Goal: Answer question/provide support

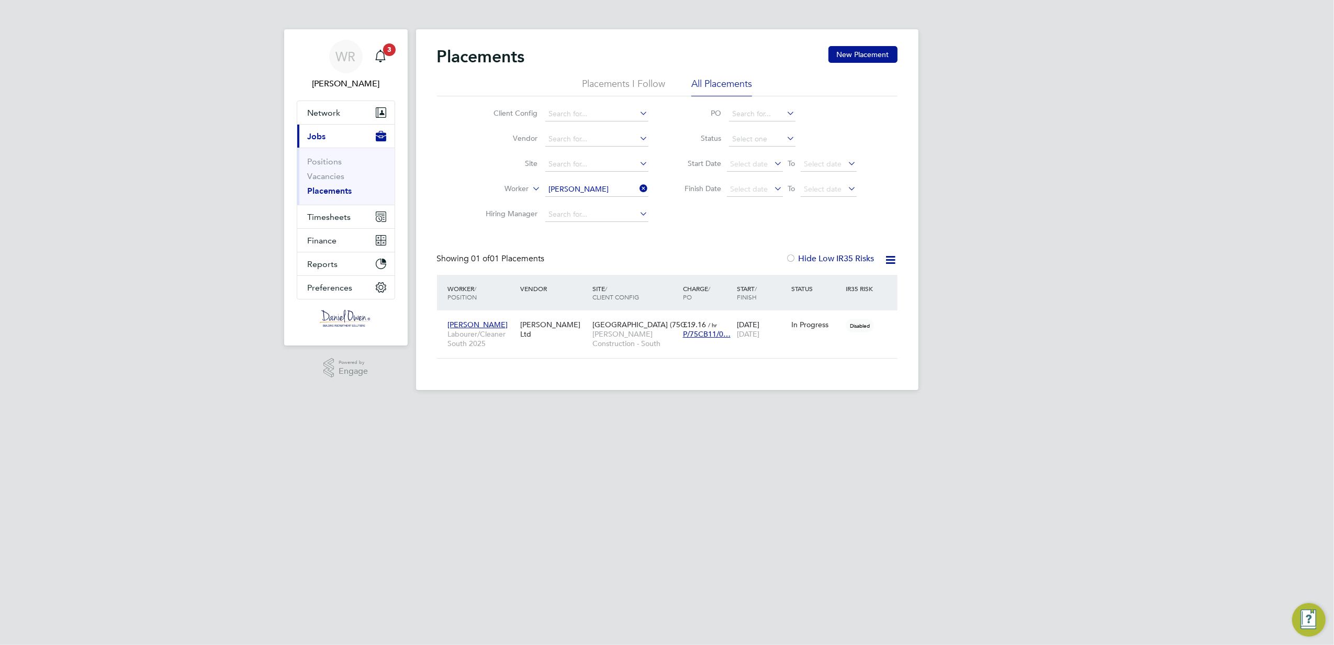
scroll to position [10, 49]
click at [331, 218] on span "Timesheets" at bounding box center [329, 217] width 43 height 10
click at [323, 181] on link "Timesheets" at bounding box center [329, 185] width 43 height 10
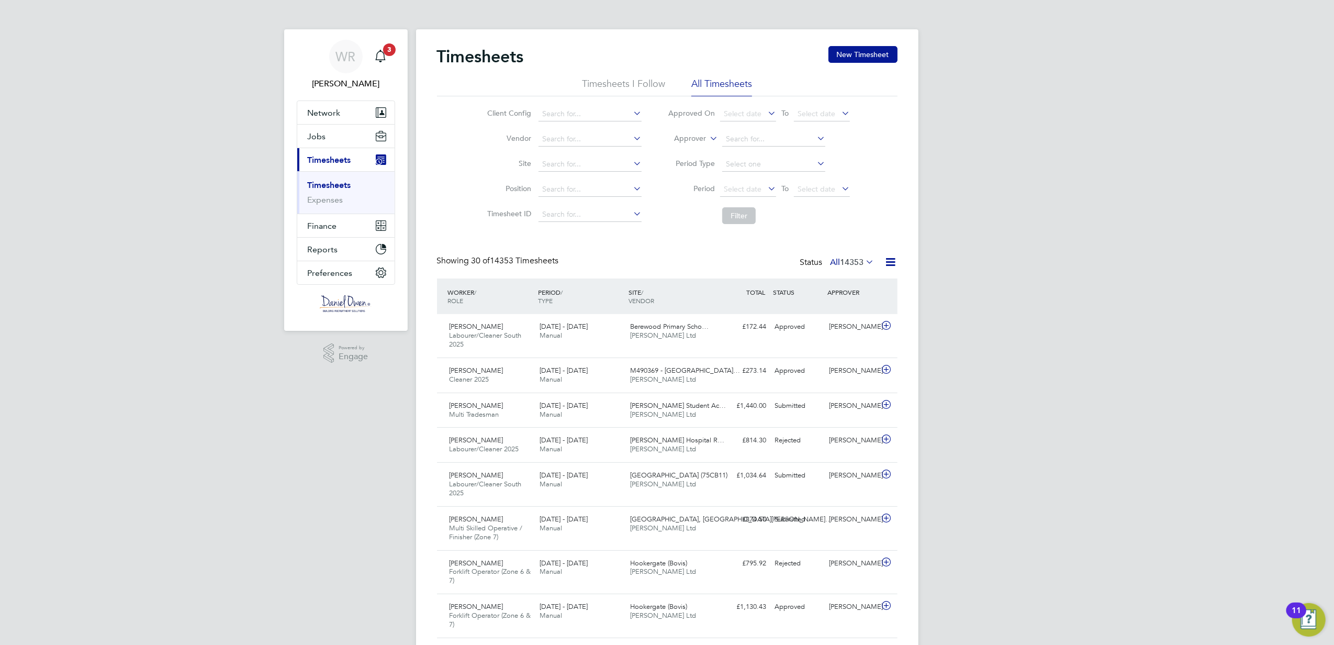
click at [707, 138] on icon at bounding box center [707, 135] width 0 height 9
click at [685, 152] on li "Worker" at bounding box center [681, 151] width 52 height 14
click at [760, 139] on input at bounding box center [773, 139] width 103 height 15
click at [789, 156] on b "Wa" at bounding box center [795, 153] width 12 height 9
type input "[PERSON_NAME]"
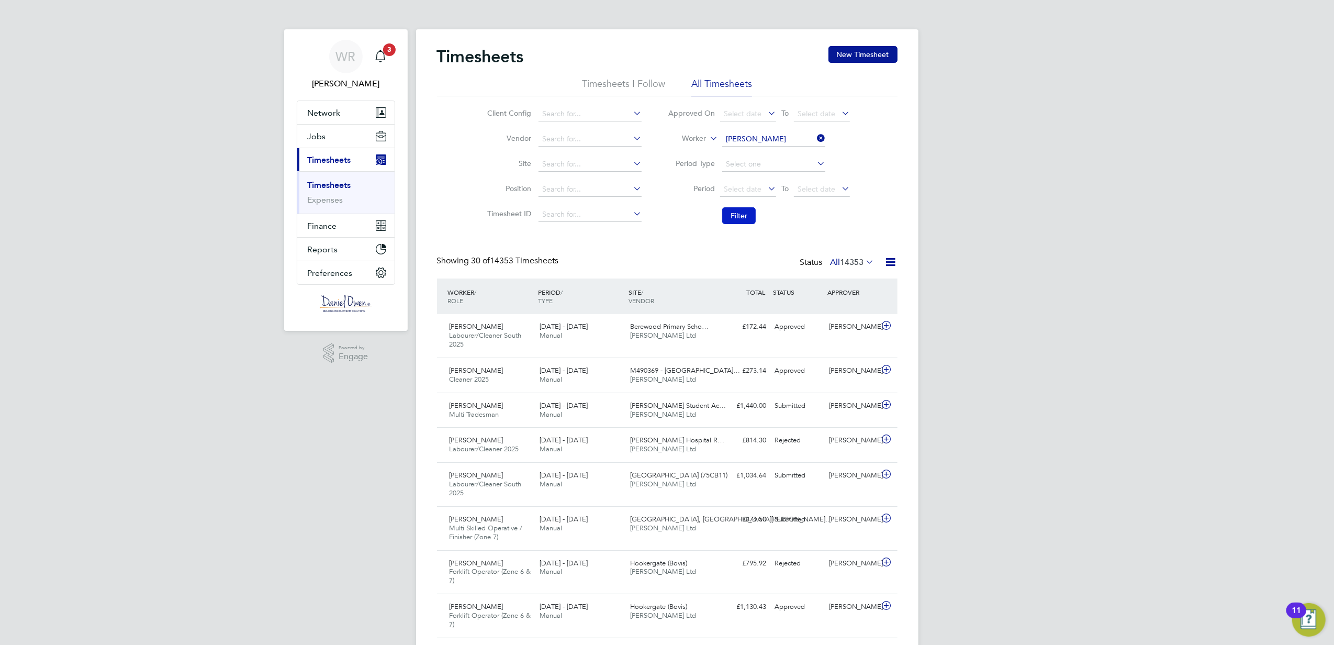
click at [733, 218] on button "Filter" at bounding box center [738, 215] width 33 height 17
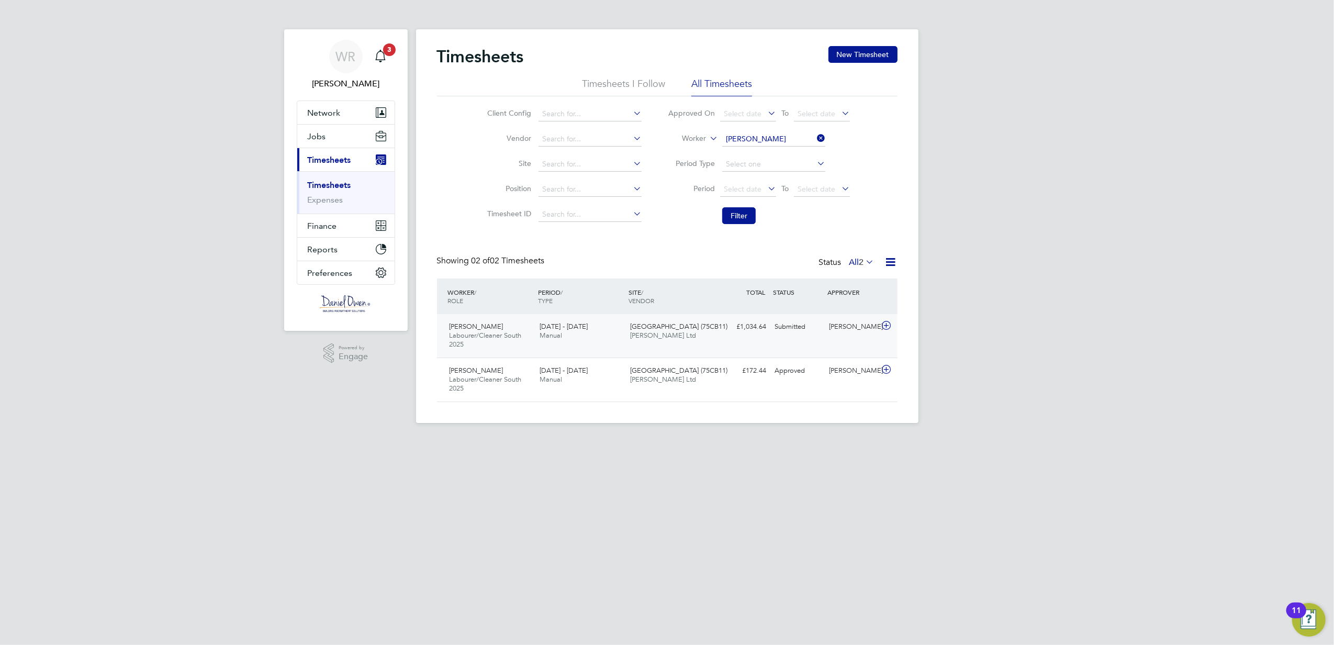
click at [664, 325] on span "[GEOGRAPHIC_DATA] (75CB11)" at bounding box center [678, 326] width 97 height 9
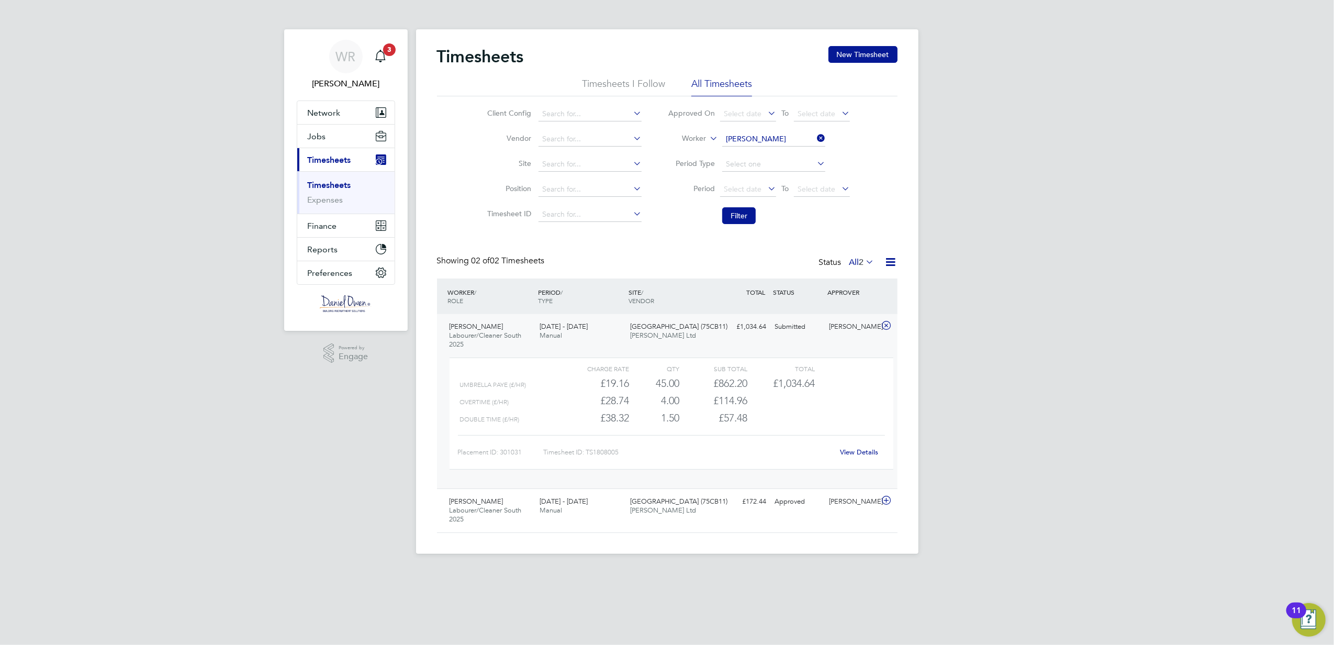
click at [852, 454] on link "View Details" at bounding box center [859, 451] width 38 height 9
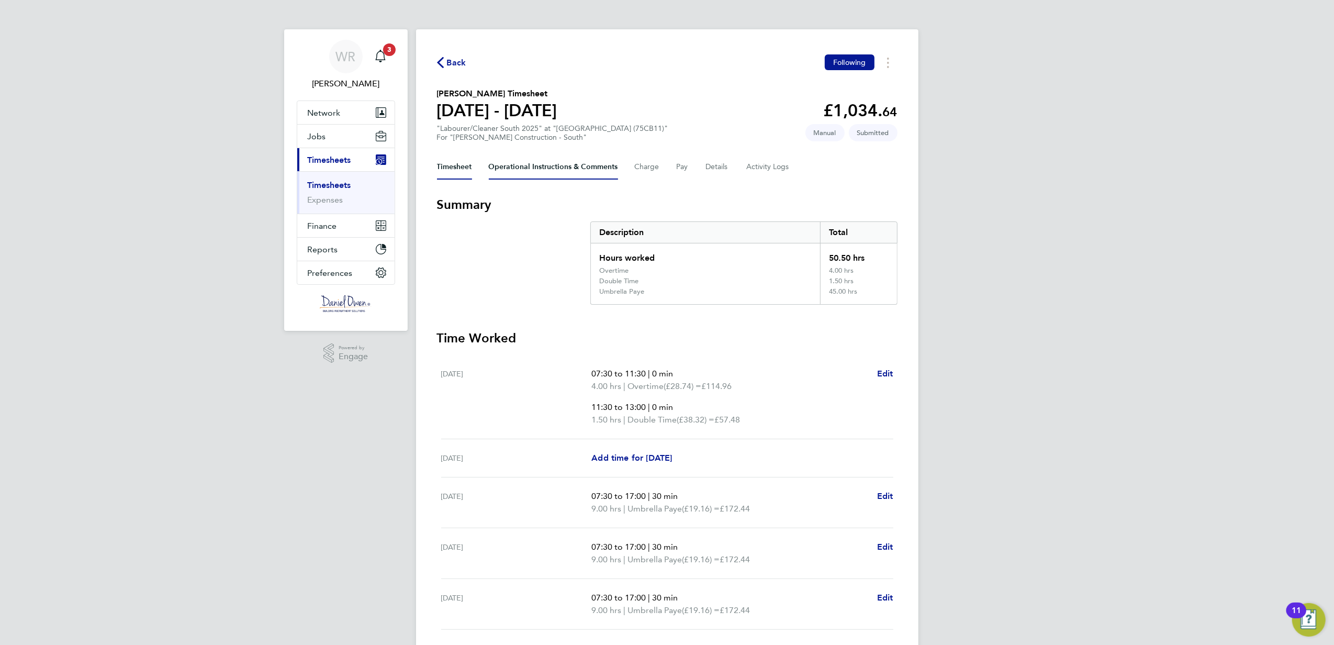
click at [507, 167] on Comments-tab "Operational Instructions & Comments" at bounding box center [553, 166] width 129 height 25
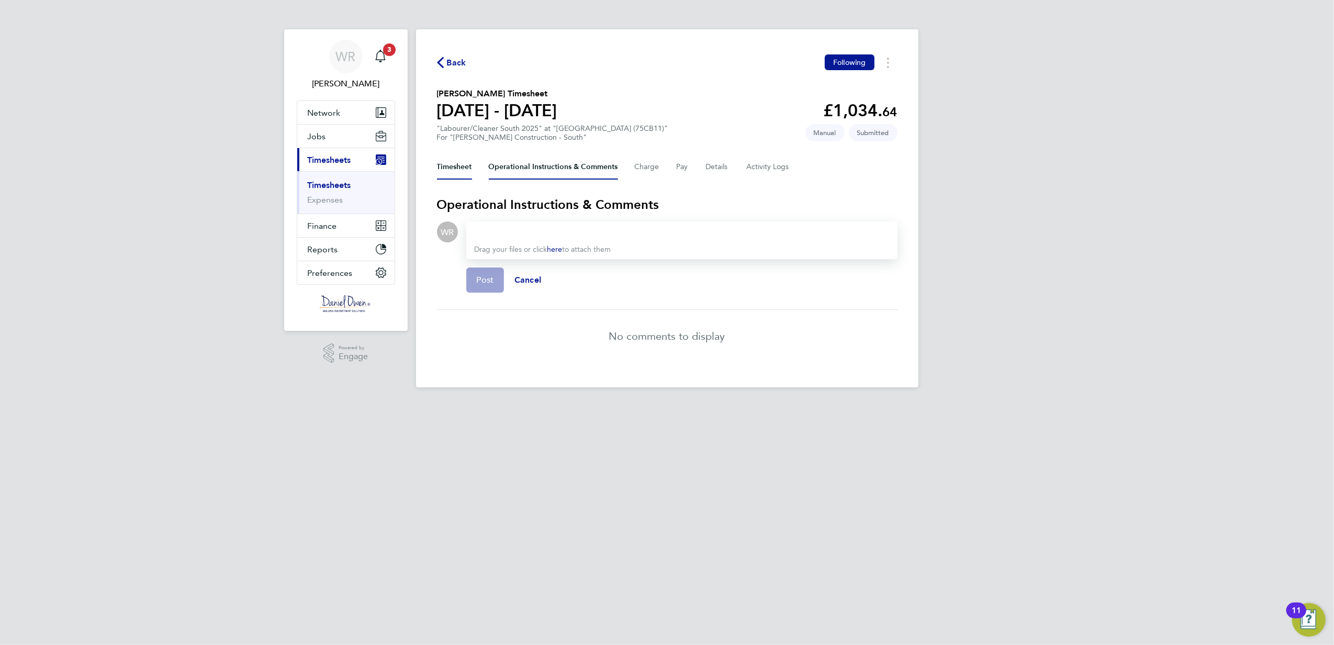
drag, startPoint x: 465, startPoint y: 166, endPoint x: 472, endPoint y: 172, distance: 8.9
click at [465, 166] on button "Timesheet" at bounding box center [454, 166] width 35 height 25
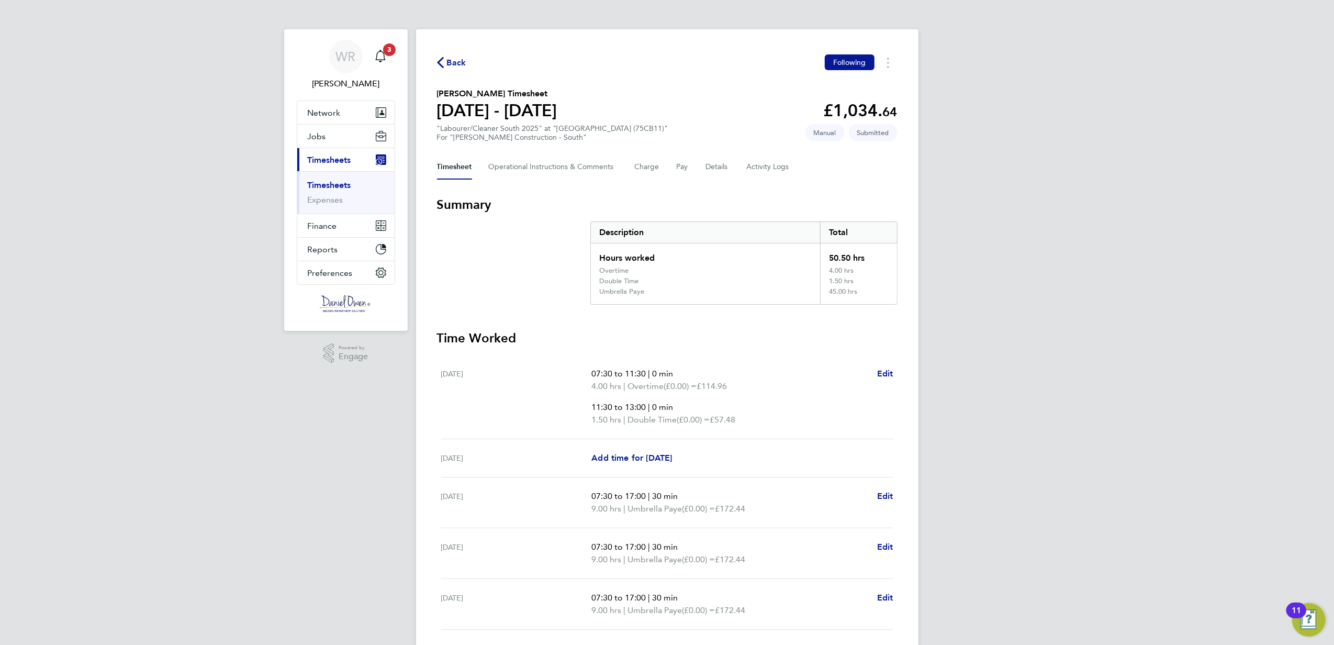
click at [442, 68] on icon "button" at bounding box center [440, 62] width 7 height 11
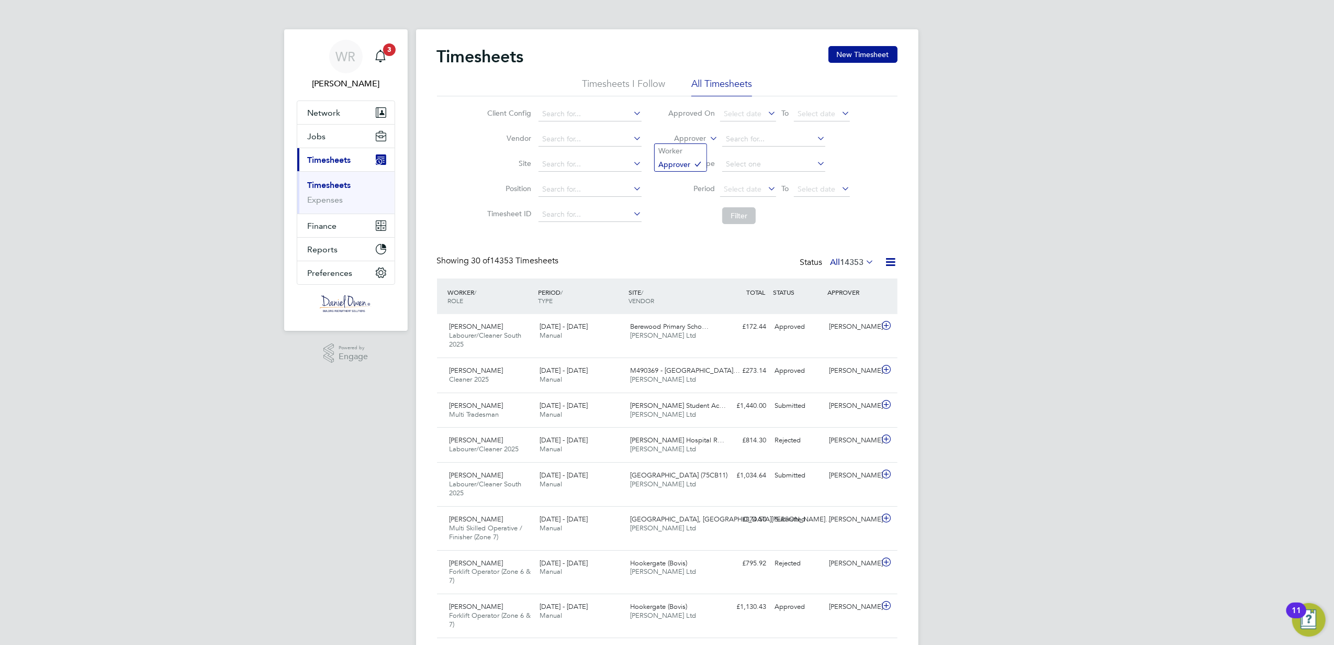
click at [707, 140] on icon at bounding box center [707, 135] width 0 height 9
drag, startPoint x: 689, startPoint y: 157, endPoint x: 684, endPoint y: 150, distance: 8.4
click at [700, 137] on label "Approver" at bounding box center [682, 138] width 47 height 10
click at [694, 147] on li "Worker" at bounding box center [681, 151] width 52 height 14
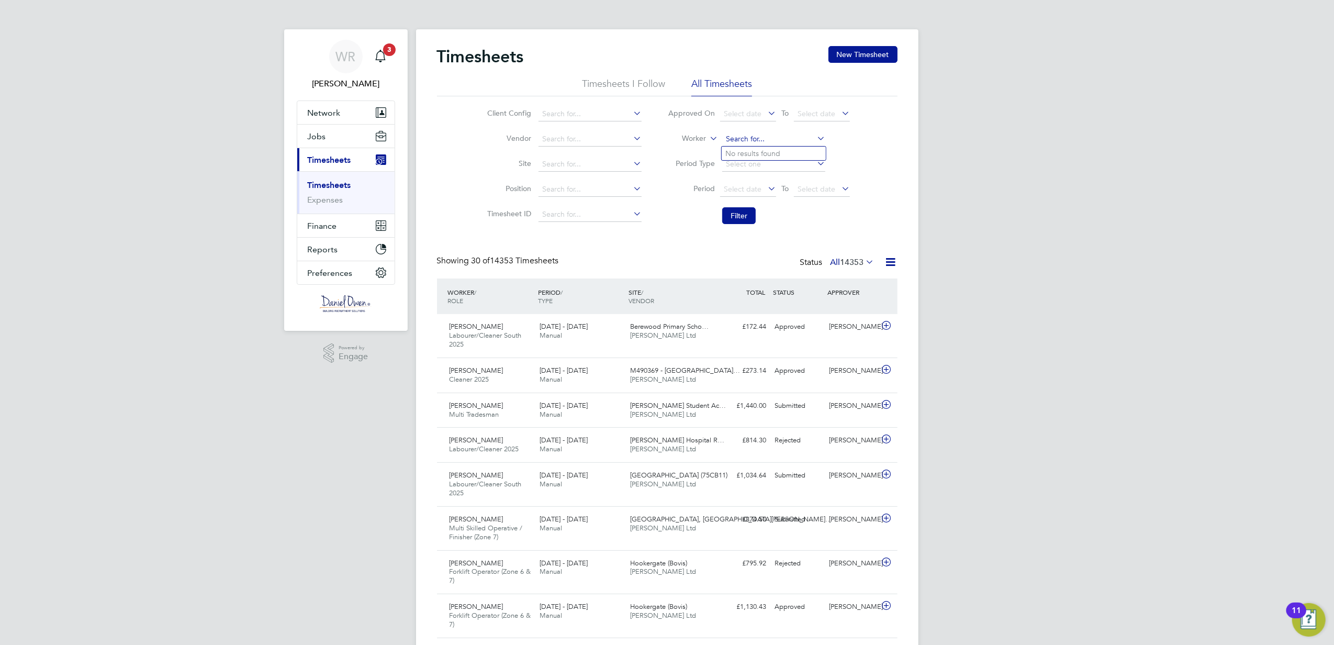
click at [744, 141] on input at bounding box center [773, 139] width 103 height 15
click at [789, 152] on b "Wam" at bounding box center [798, 153] width 18 height 9
type input "[PERSON_NAME]"
click at [737, 210] on button "Filter" at bounding box center [738, 215] width 33 height 17
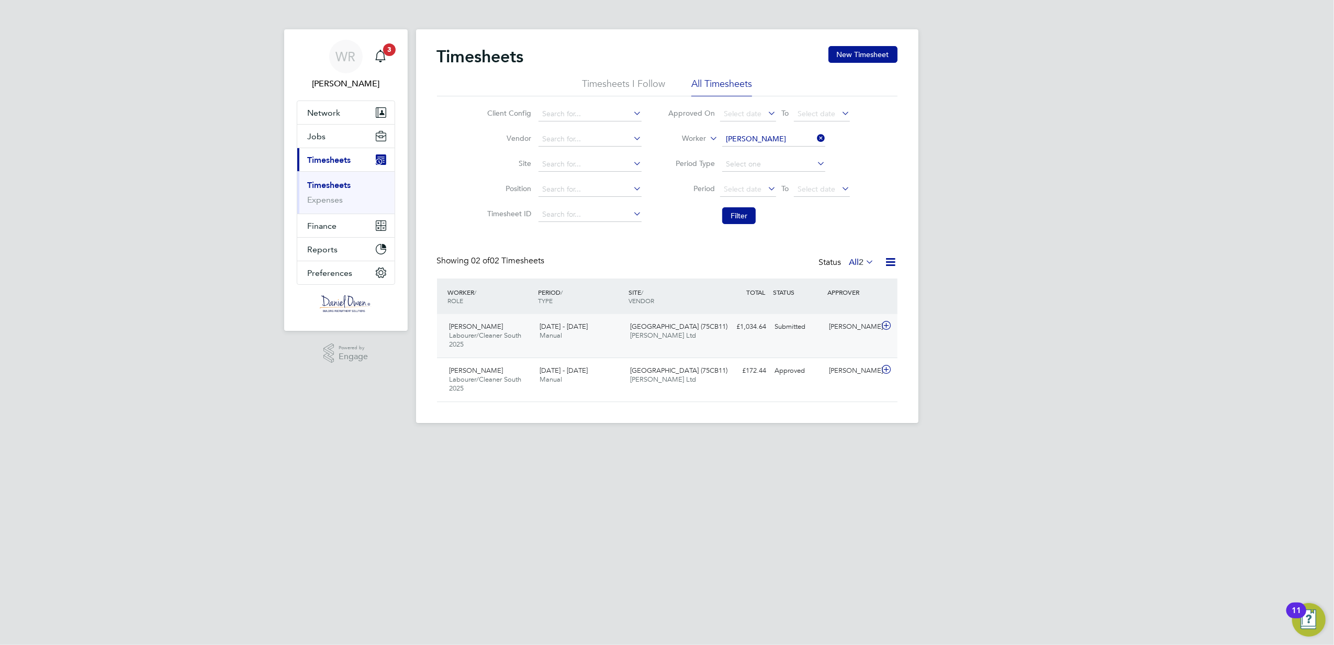
click at [740, 335] on div "£1,034.64 Submitted" at bounding box center [743, 326] width 54 height 17
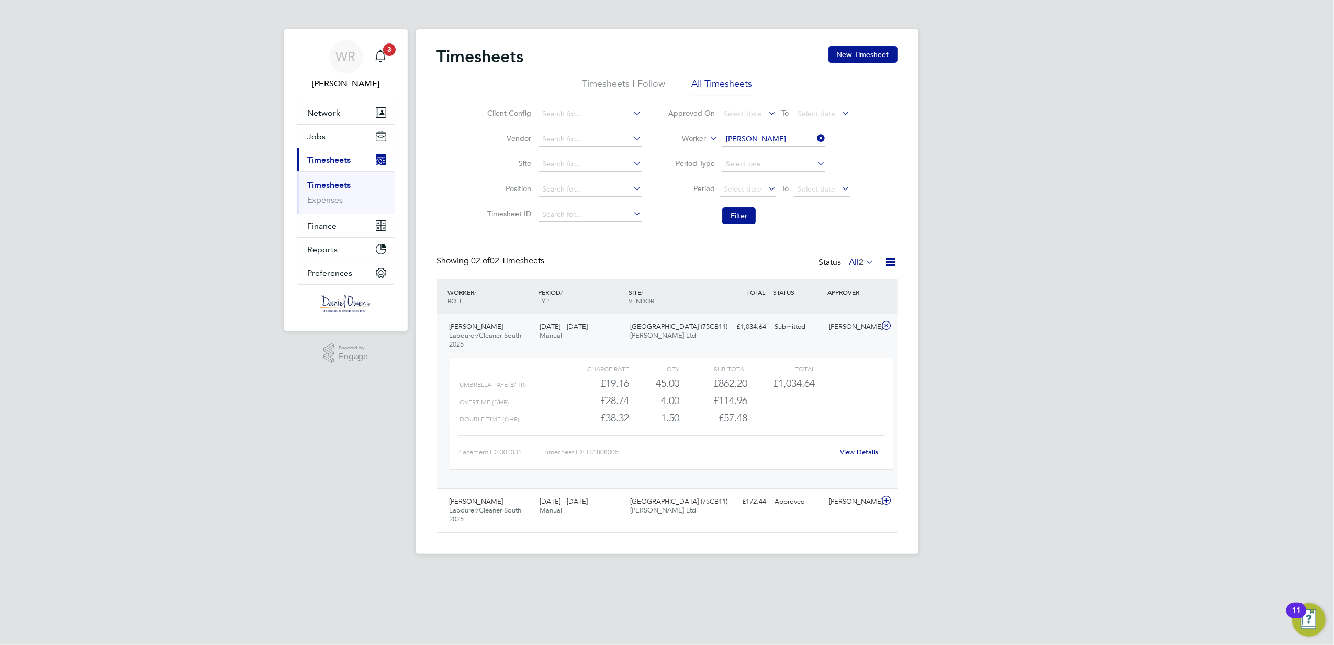
click at [855, 451] on link "View Details" at bounding box center [859, 451] width 38 height 9
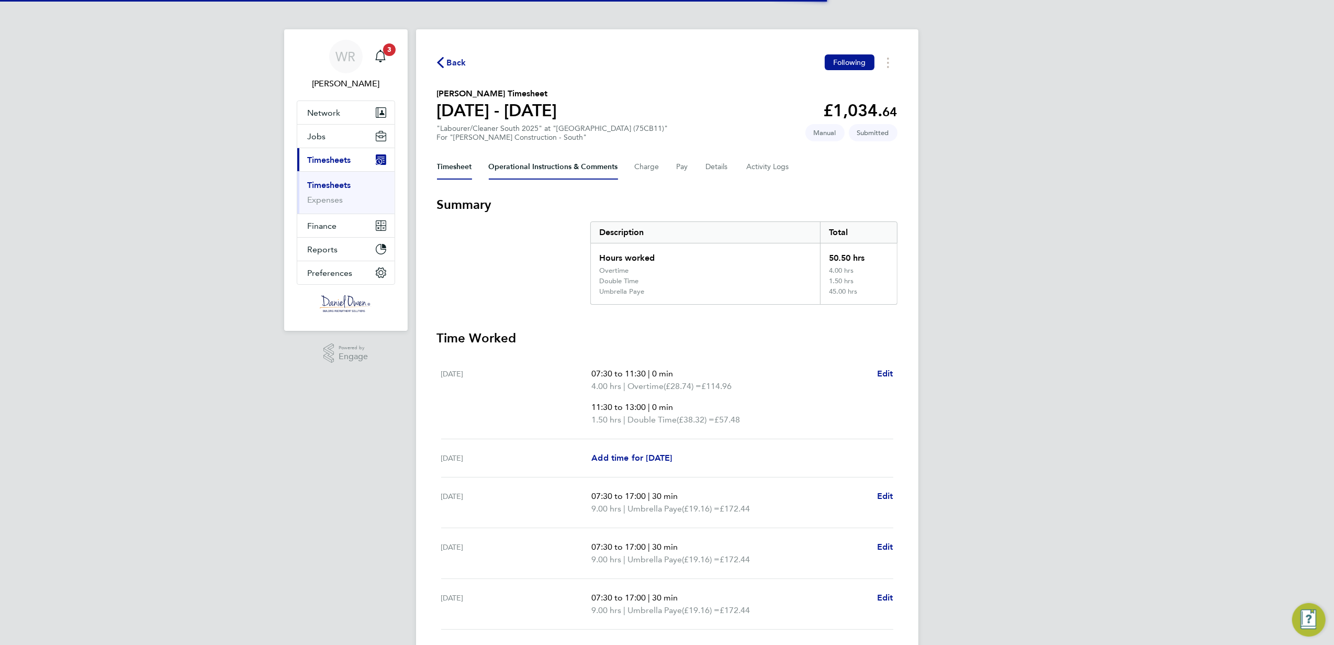
click at [535, 167] on Comments-tab "Operational Instructions & Comments" at bounding box center [553, 166] width 129 height 25
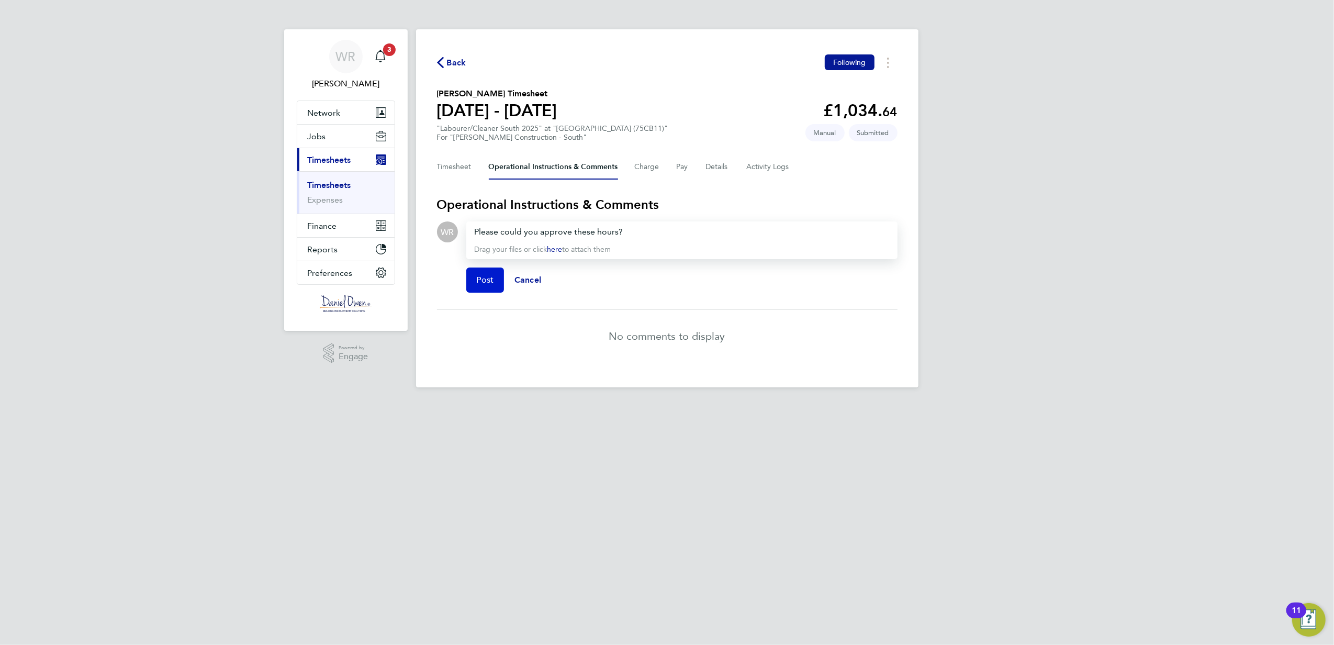
click at [491, 281] on span "Post" at bounding box center [485, 280] width 17 height 10
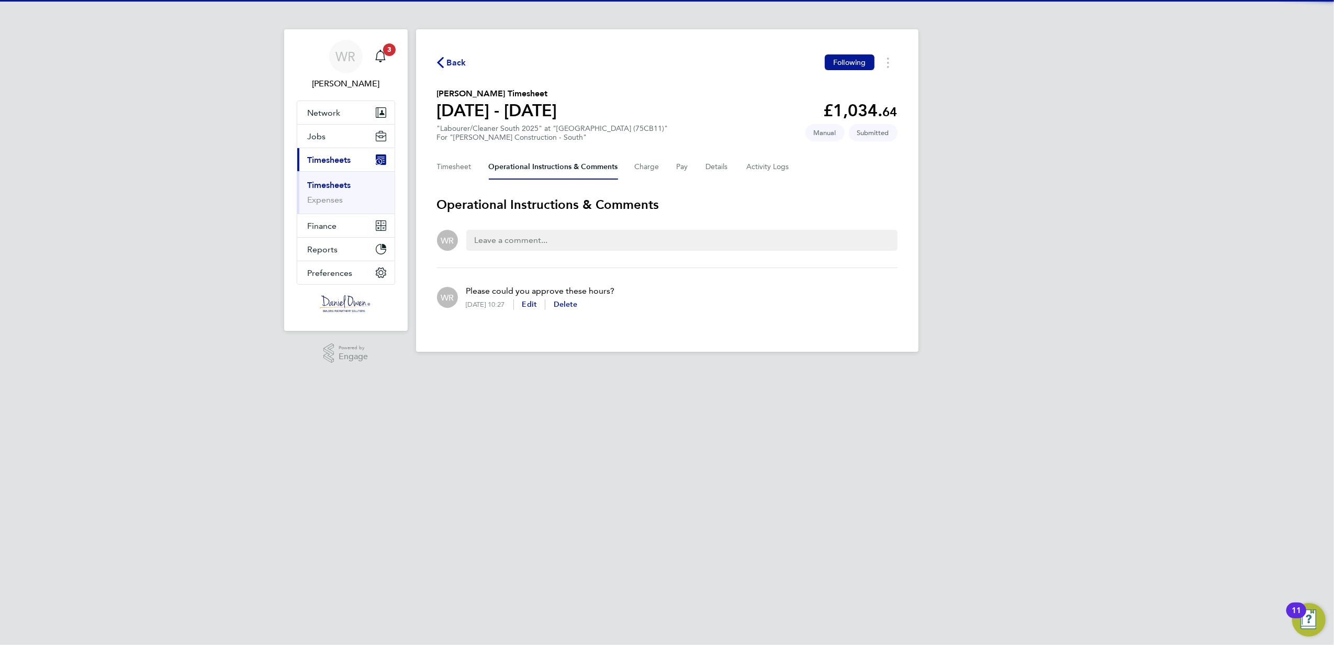
click at [448, 60] on span "Back" at bounding box center [456, 63] width 19 height 13
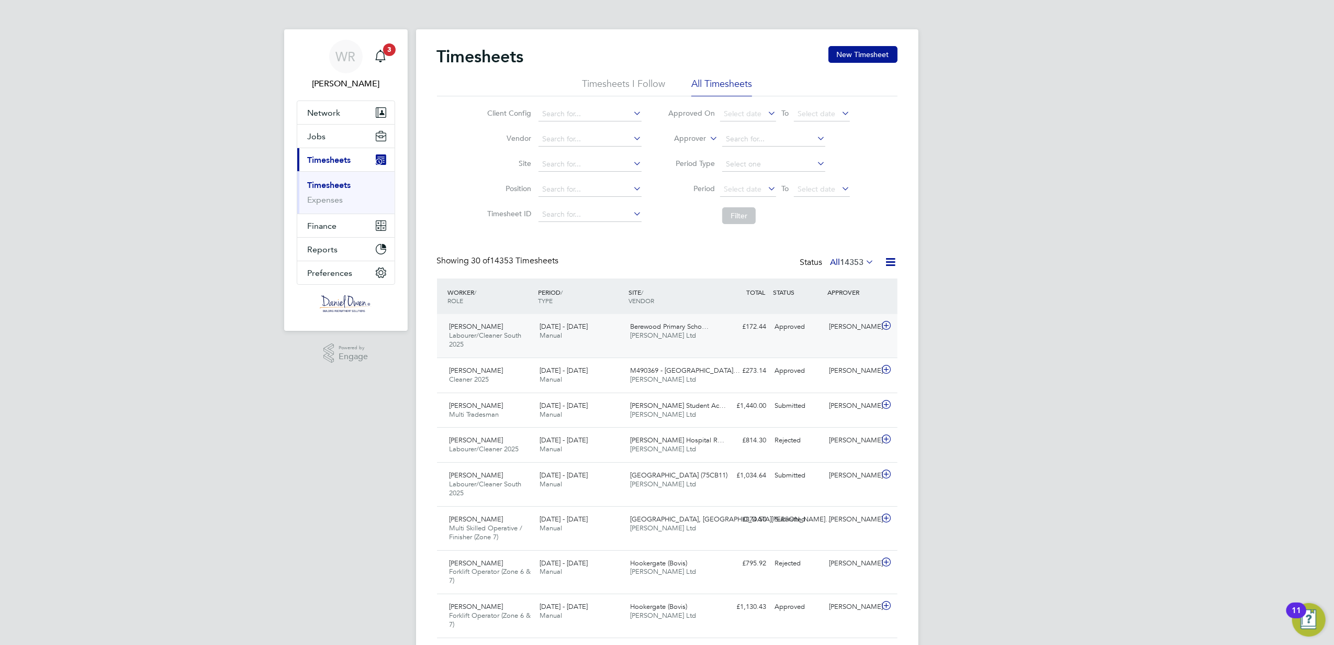
click at [762, 340] on div "[PERSON_NAME] Labourer/Cleaner South 2025 [DATE] - [DATE] [DATE] - [DATE] Manua…" at bounding box center [667, 335] width 460 height 43
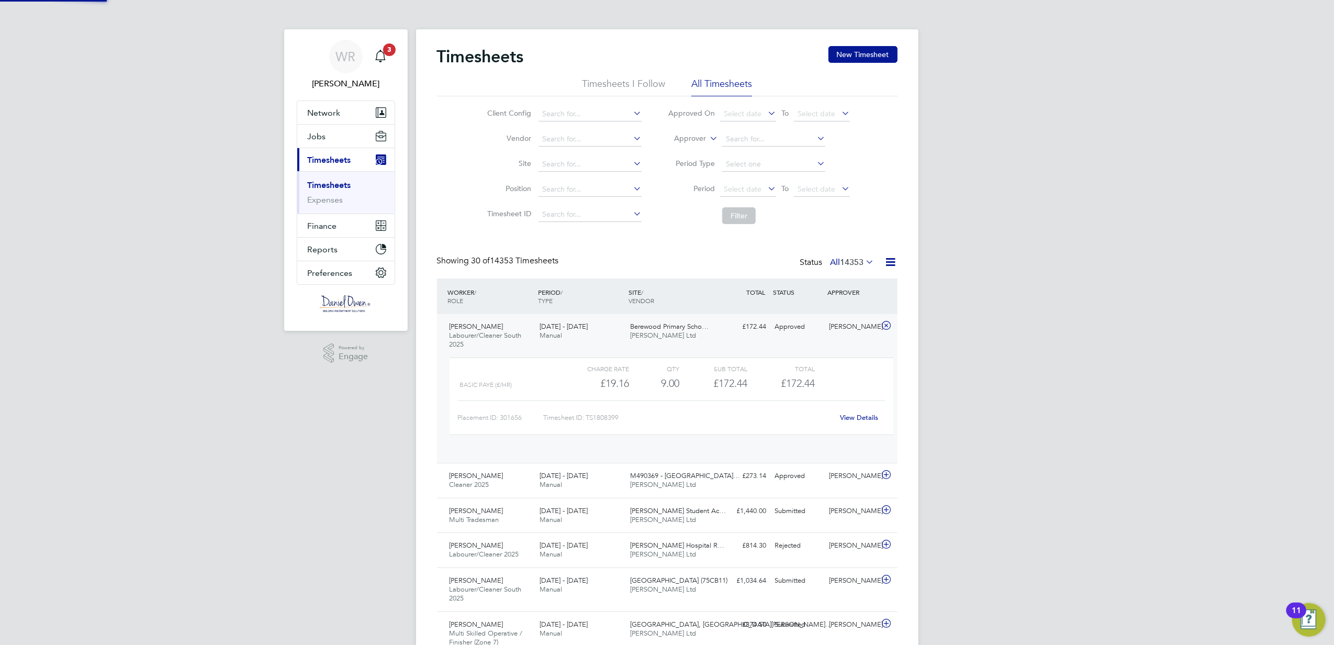
scroll to position [17, 102]
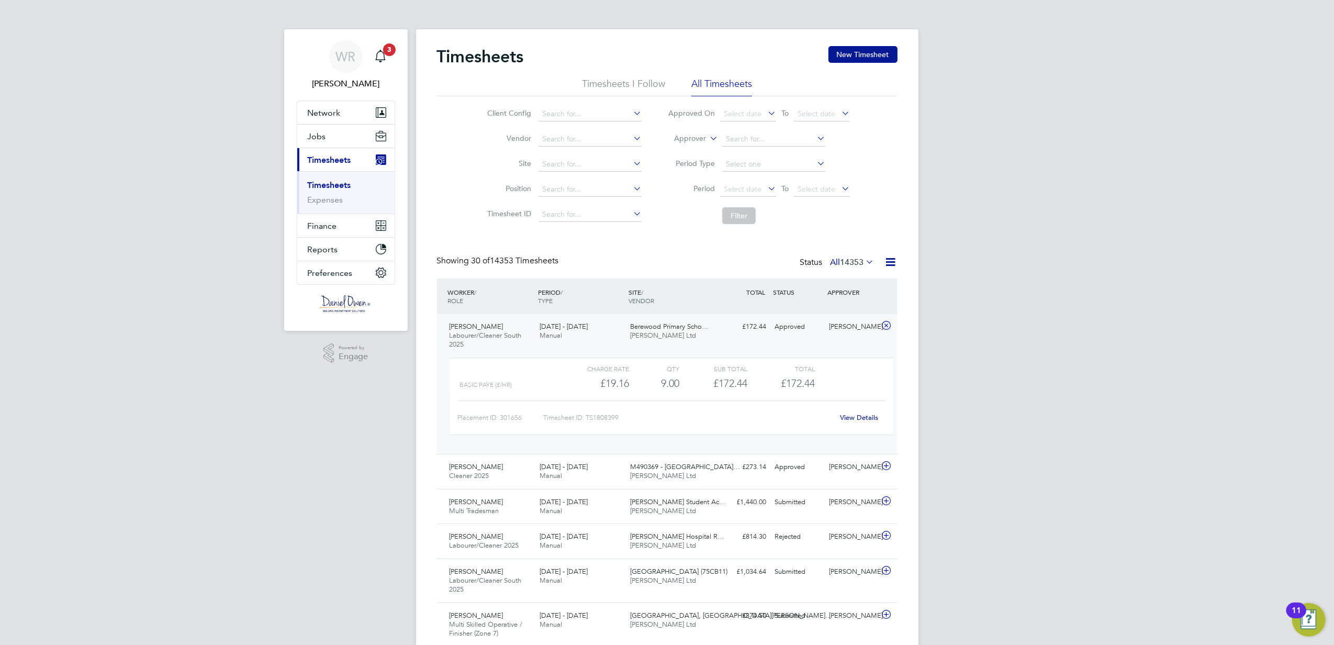
click at [743, 339] on div "[PERSON_NAME] Labourer/Cleaner South 2025 [DATE] - [DATE] [DATE] - [DATE] Manua…" at bounding box center [667, 384] width 460 height 140
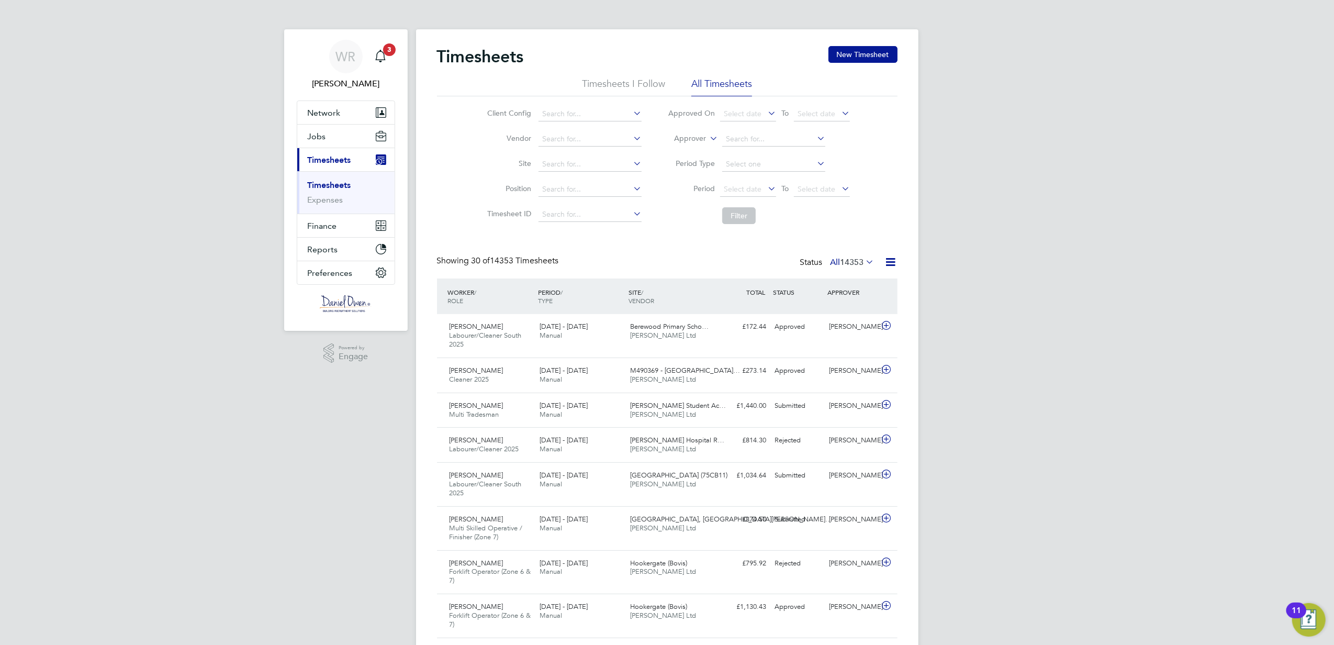
click at [702, 134] on label "Approver" at bounding box center [682, 138] width 47 height 10
click at [680, 149] on li "Worker" at bounding box center [681, 151] width 52 height 14
click at [746, 132] on input at bounding box center [773, 139] width 103 height 15
click at [739, 155] on b "[PERSON_NAME]" at bounding box center [756, 153] width 61 height 9
type input "[PERSON_NAME]"
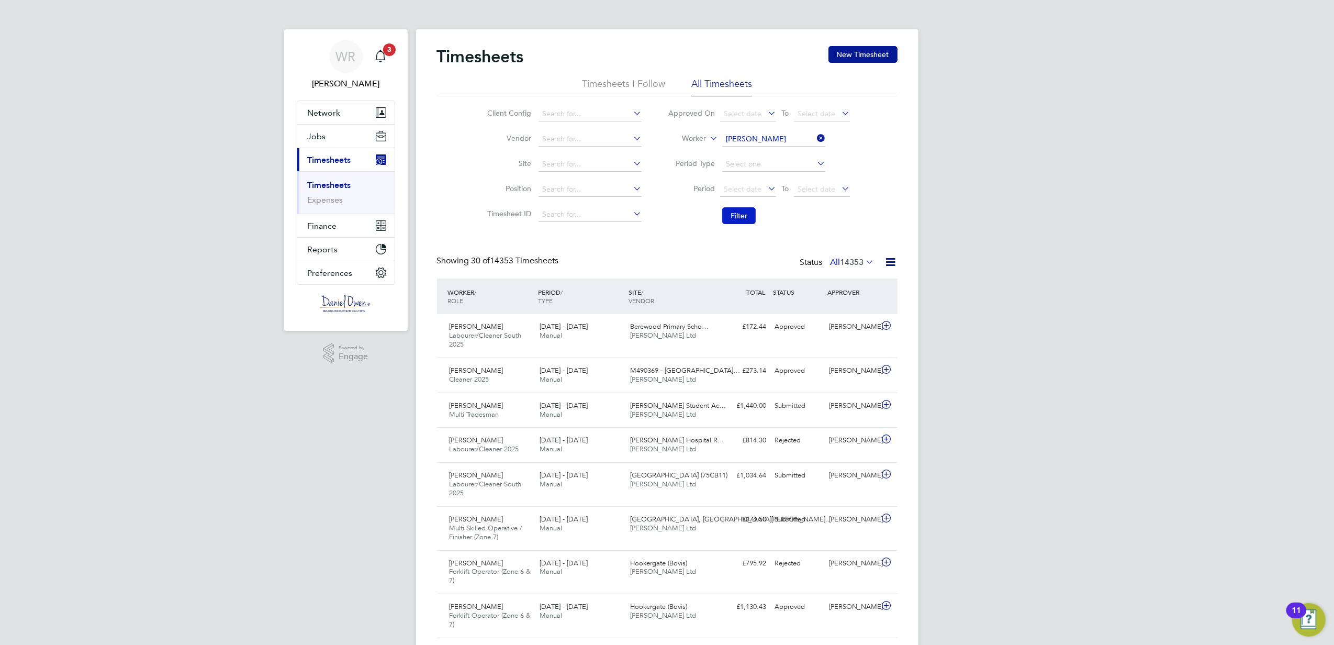
click at [746, 217] on button "Filter" at bounding box center [738, 215] width 33 height 17
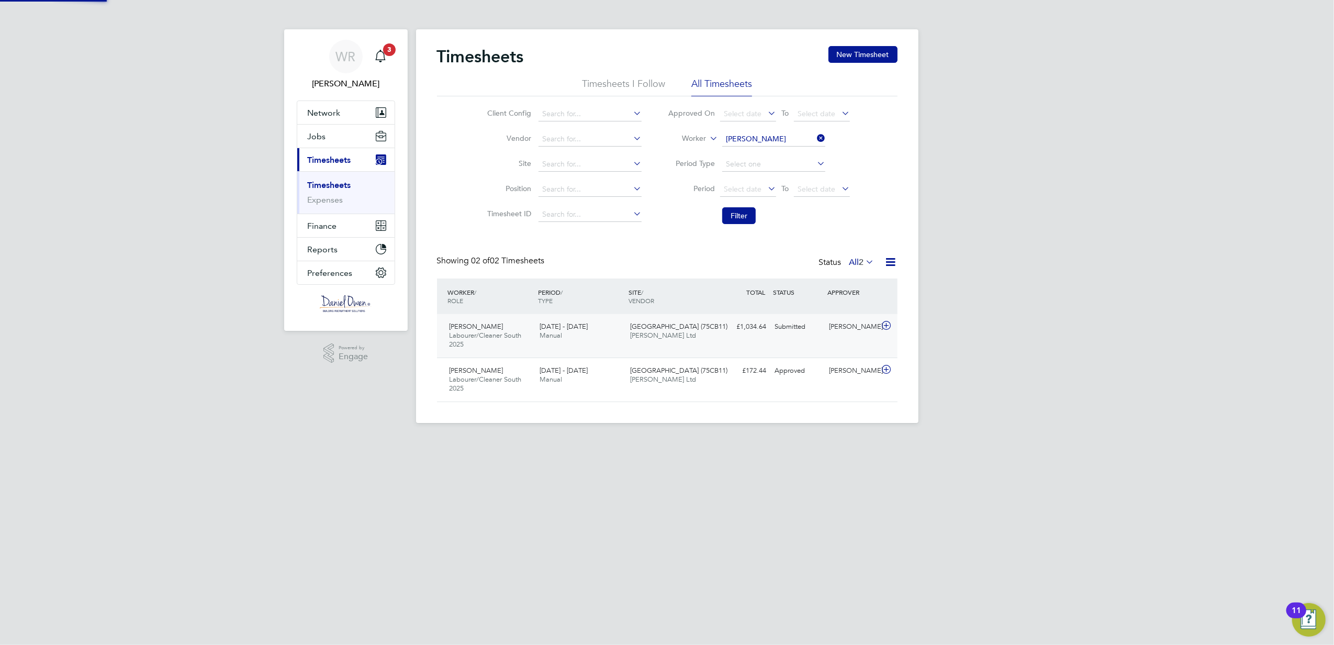
scroll to position [26, 91]
click at [757, 381] on div "[PERSON_NAME] Labourer/Cleaner South 2025 [DATE] - [DATE] [DATE] - [DATE] Manua…" at bounding box center [667, 379] width 460 height 44
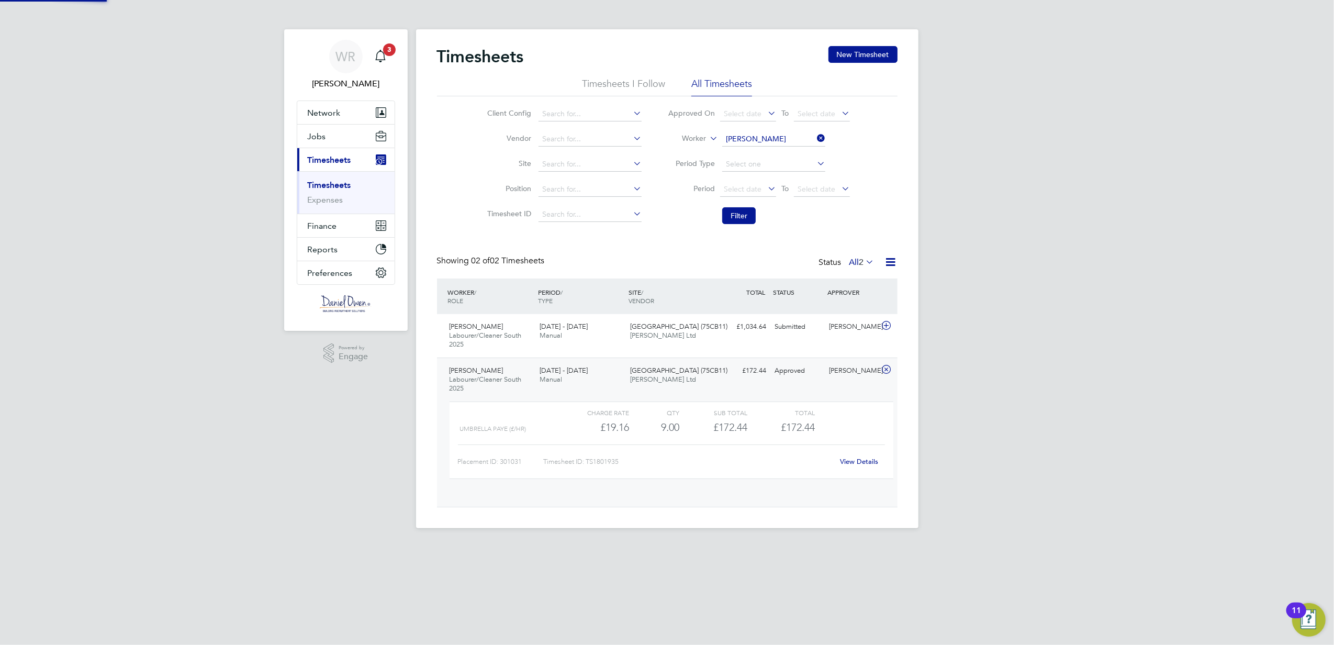
scroll to position [17, 102]
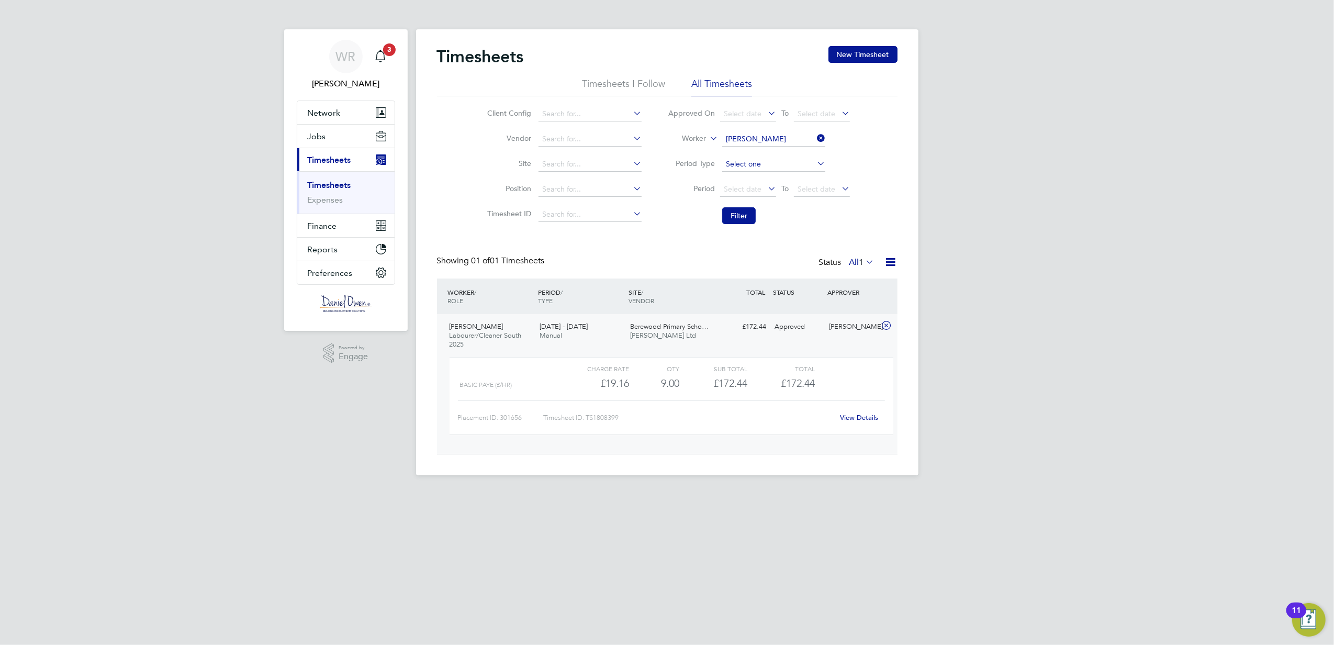
scroll to position [17, 102]
click at [751, 136] on input at bounding box center [773, 139] width 103 height 15
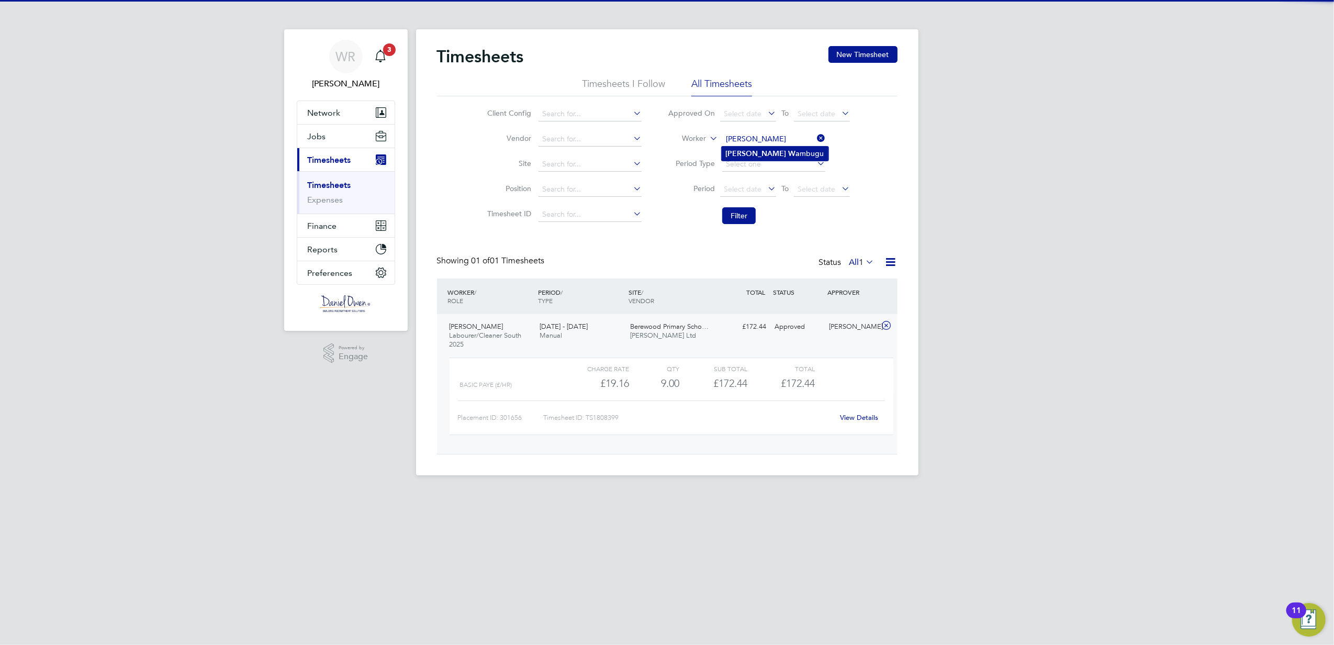
click at [760, 153] on li "John Wa mbugu" at bounding box center [775, 154] width 107 height 14
type input "[PERSON_NAME]"
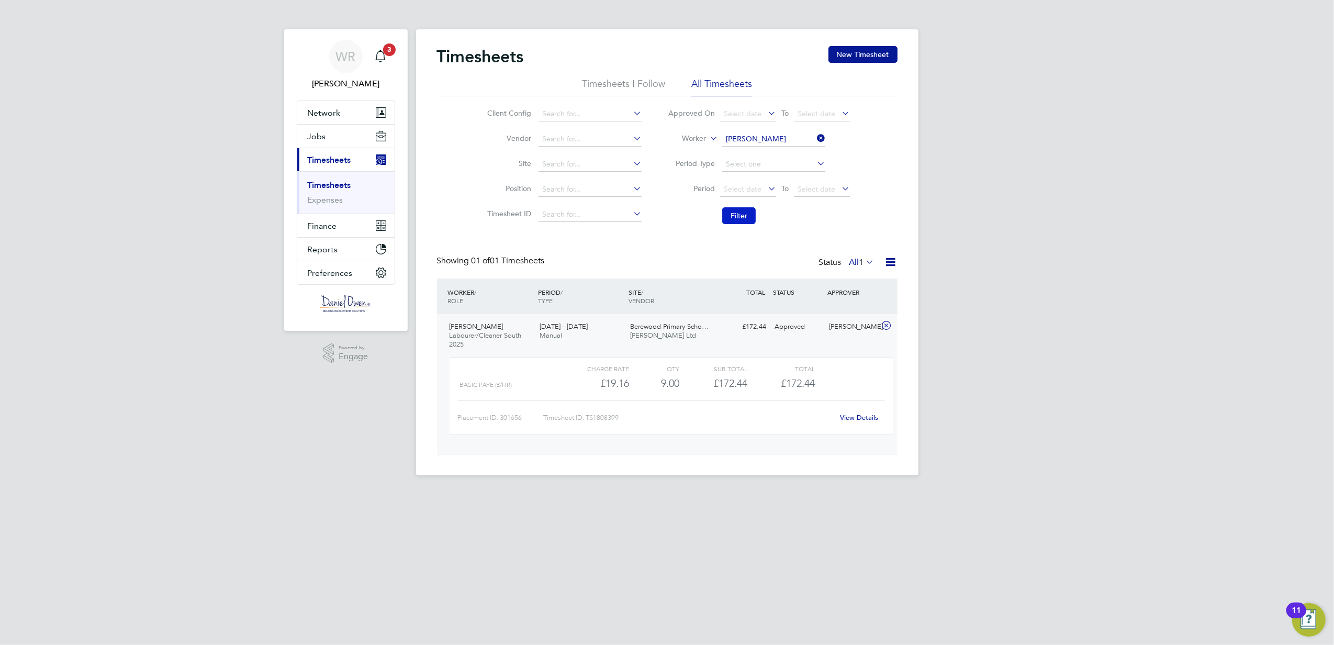
click at [741, 219] on button "Filter" at bounding box center [738, 215] width 33 height 17
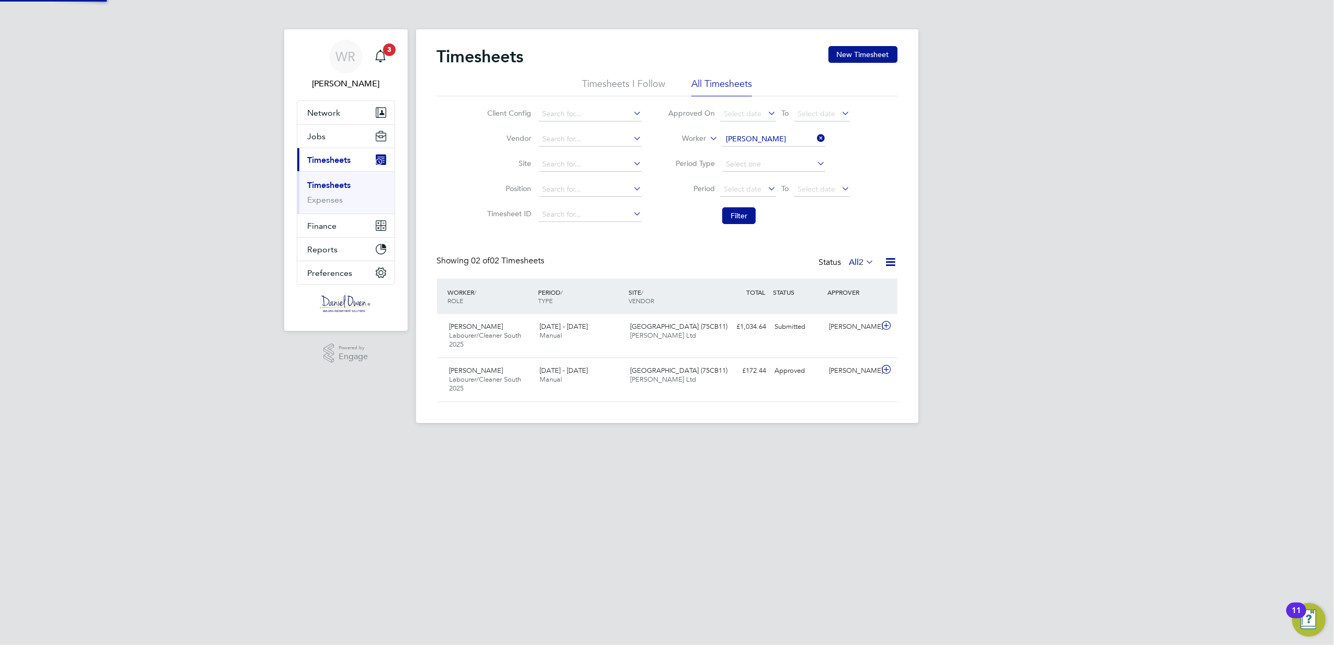
scroll to position [26, 91]
